Goal: Find specific page/section: Find specific page/section

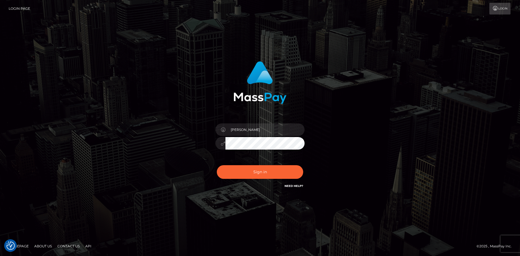
click at [241, 173] on button "Sign in" at bounding box center [260, 172] width 86 height 14
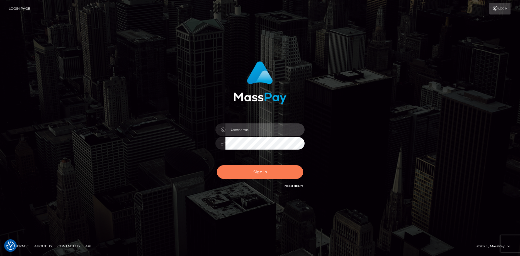
type input "[PERSON_NAME]"
click at [241, 172] on button "Sign in" at bounding box center [260, 172] width 86 height 14
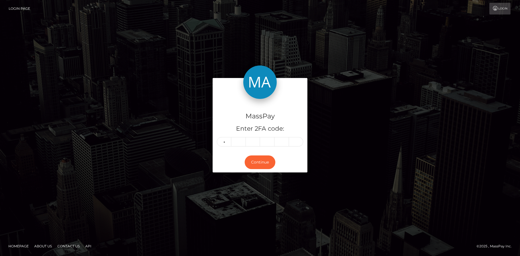
type input "9"
type input "5"
type input "1"
type input "0"
type input "6"
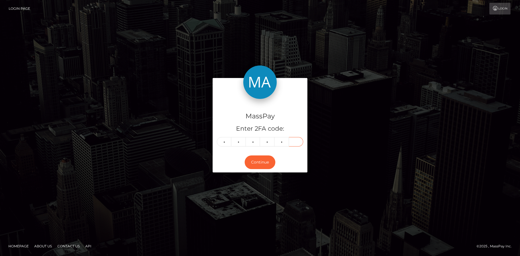
type input "3"
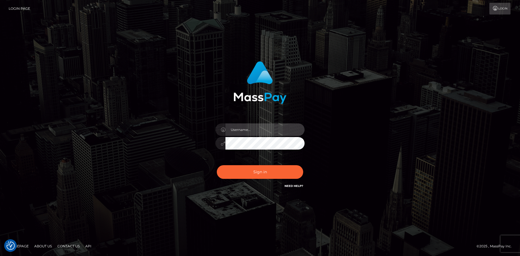
type input "Eduard Gavrilescu"
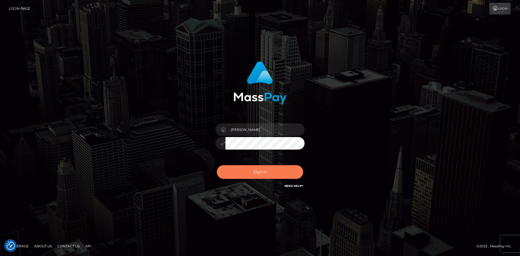
click at [243, 170] on button "Sign in" at bounding box center [260, 172] width 86 height 14
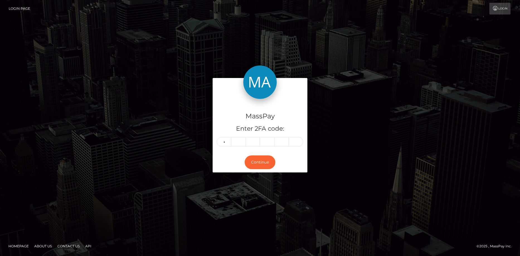
type input "9"
type input "5"
type input "1"
type input "0"
type input "6"
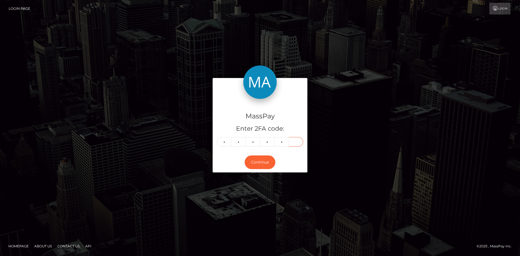
type input "3"
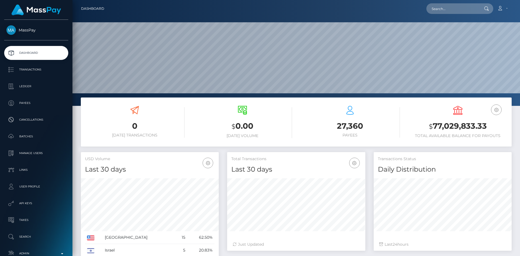
scroll to position [99, 138]
click at [450, 6] on input "text" at bounding box center [453, 8] width 52 height 11
paste input "[EMAIL_ADDRESS][DOMAIN_NAME]"
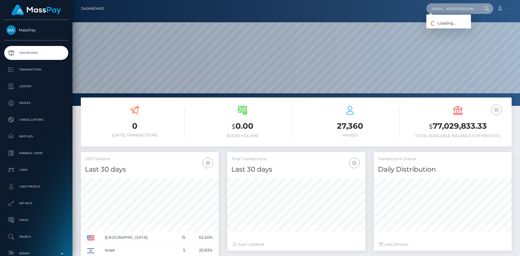
scroll to position [0, 8]
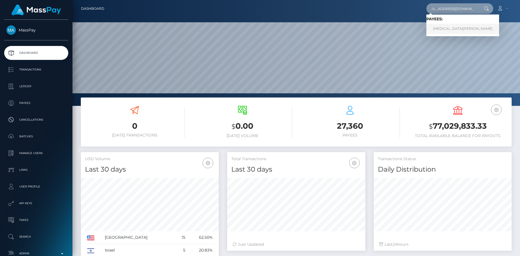
type input "Nikitabennie25@icloud.com"
click at [446, 32] on link "NIKITA BENNIE" at bounding box center [463, 29] width 73 height 10
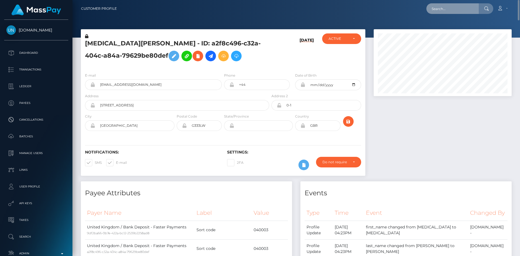
click at [434, 10] on input "text" at bounding box center [453, 8] width 52 height 11
paste input "[EMAIL_ADDRESS][DOMAIN_NAME]"
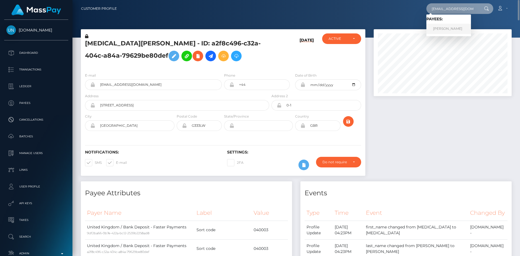
type input "[EMAIL_ADDRESS][DOMAIN_NAME]"
click at [457, 26] on link "ALEXANDRU CARJALIU" at bounding box center [449, 29] width 45 height 10
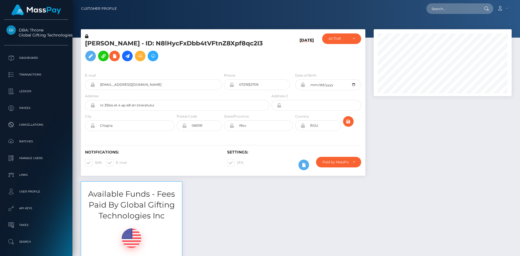
scroll to position [67, 138]
click at [237, 165] on span at bounding box center [237, 163] width 0 height 4
click at [237, 163] on input "2FA" at bounding box center [239, 161] width 4 height 4
checkbox input "false"
click at [443, 7] on input "text" at bounding box center [453, 8] width 52 height 11
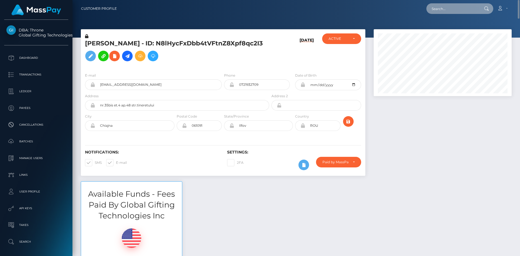
paste input "7bd4a4d7beca47b8b8b327bcb82890af"
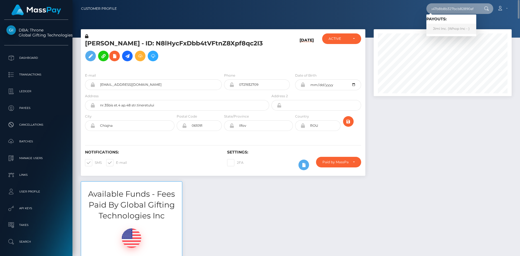
type input "7bd4a4d7beca47b8b8b327bcb82890af"
click at [438, 27] on link "Jimi Inc. (Whop Inc - )" at bounding box center [452, 29] width 50 height 10
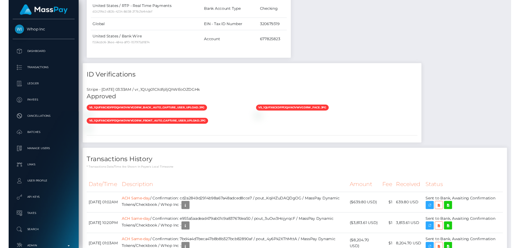
scroll to position [678, 0]
